Goal: Information Seeking & Learning: Learn about a topic

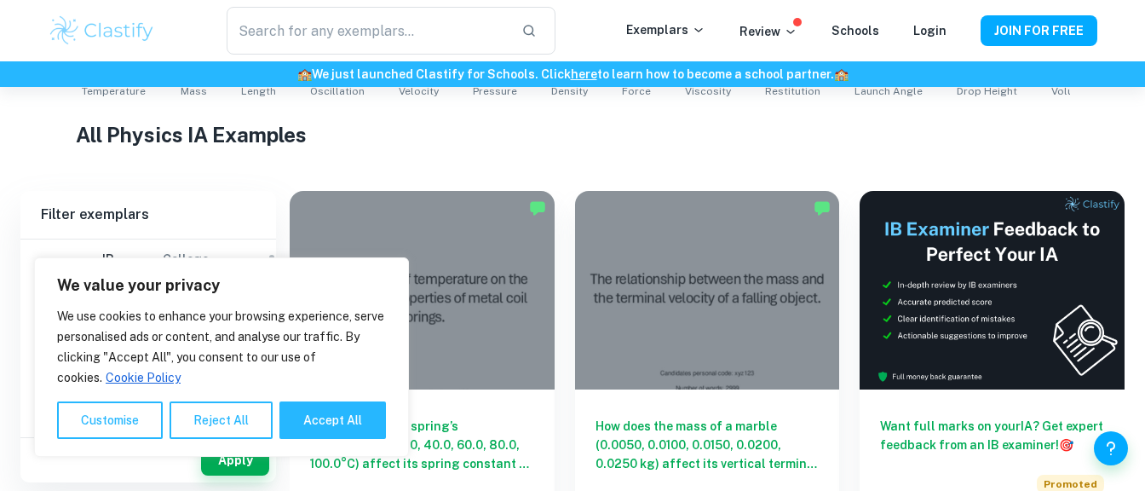
scroll to position [104, 0]
click at [210, 415] on button "Reject All" at bounding box center [220, 419] width 103 height 37
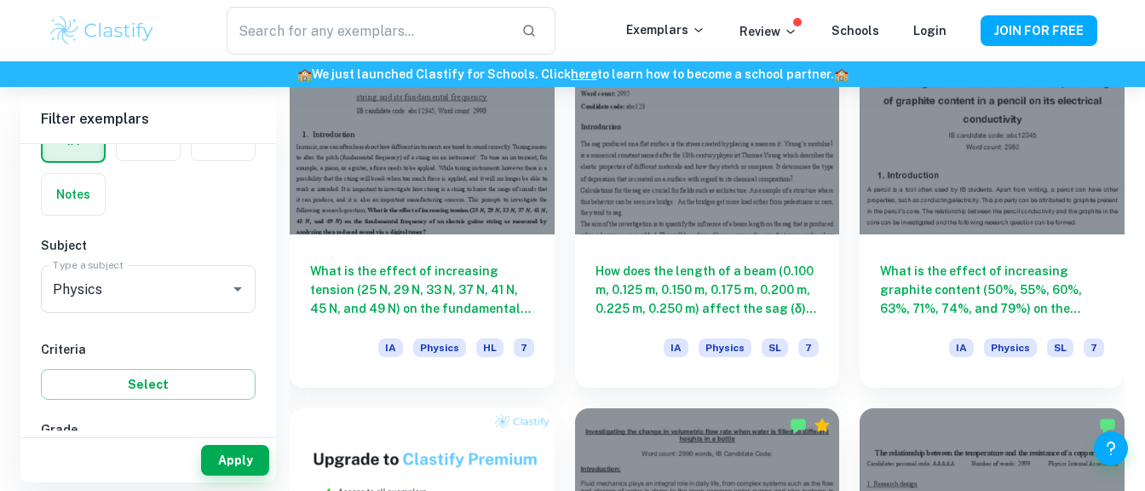
scroll to position [915, 0]
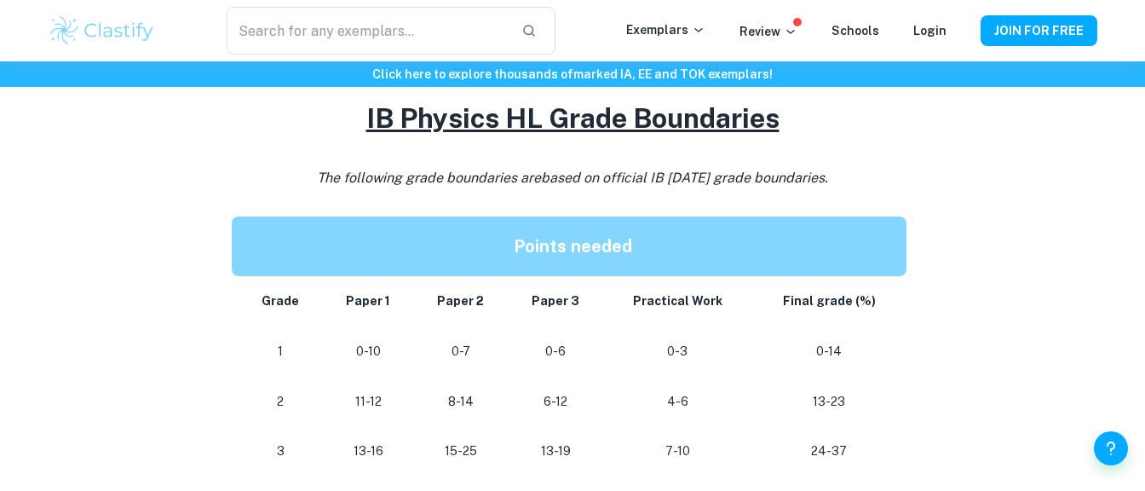
scroll to position [754, 0]
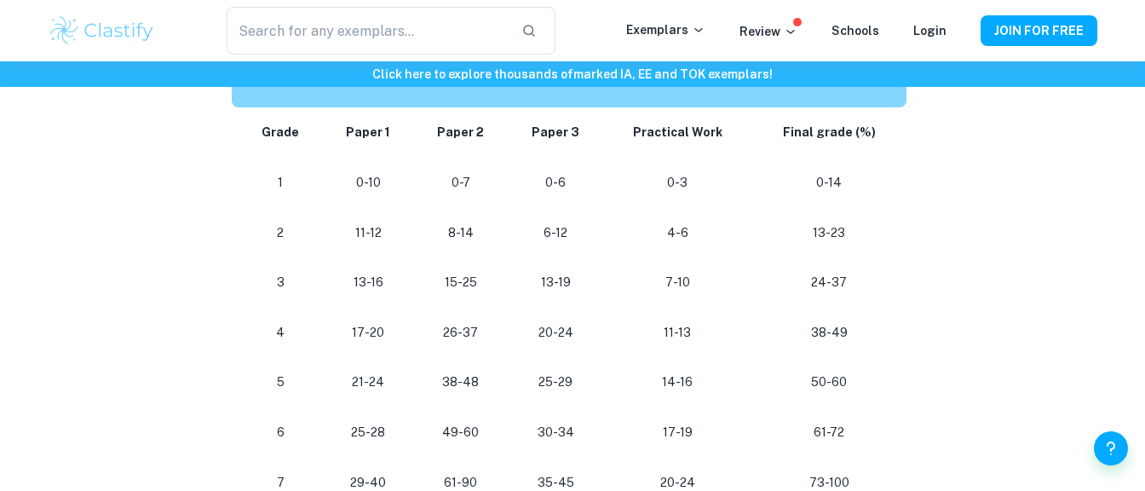
scroll to position [931, 0]
